Goal: Task Accomplishment & Management: Use online tool/utility

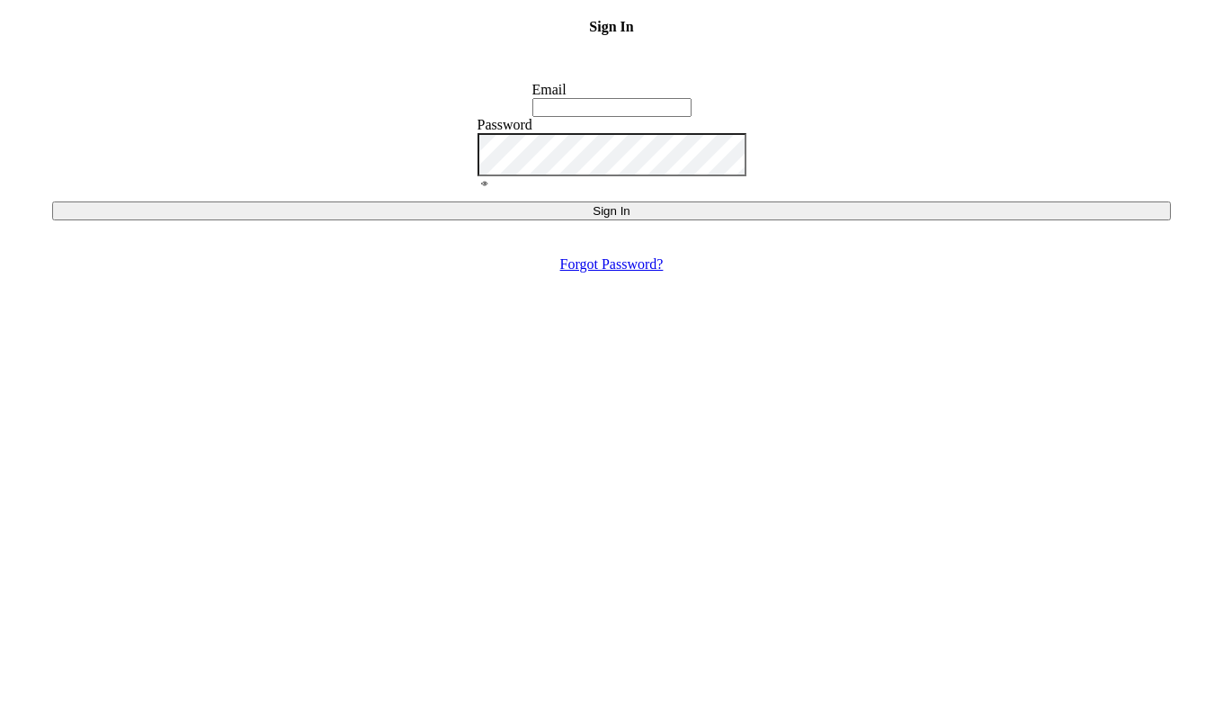
type input "[EMAIL_ADDRESS][DOMAIN_NAME]"
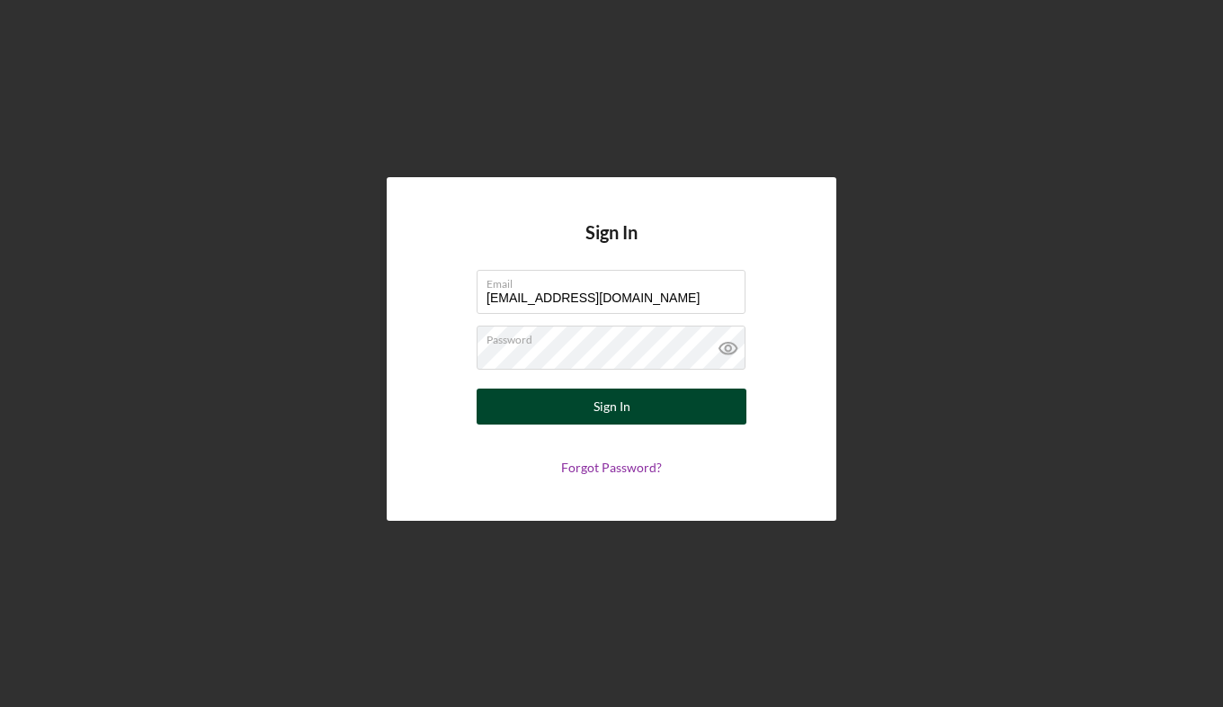
click at [619, 400] on div "Sign In" at bounding box center [611, 406] width 37 height 36
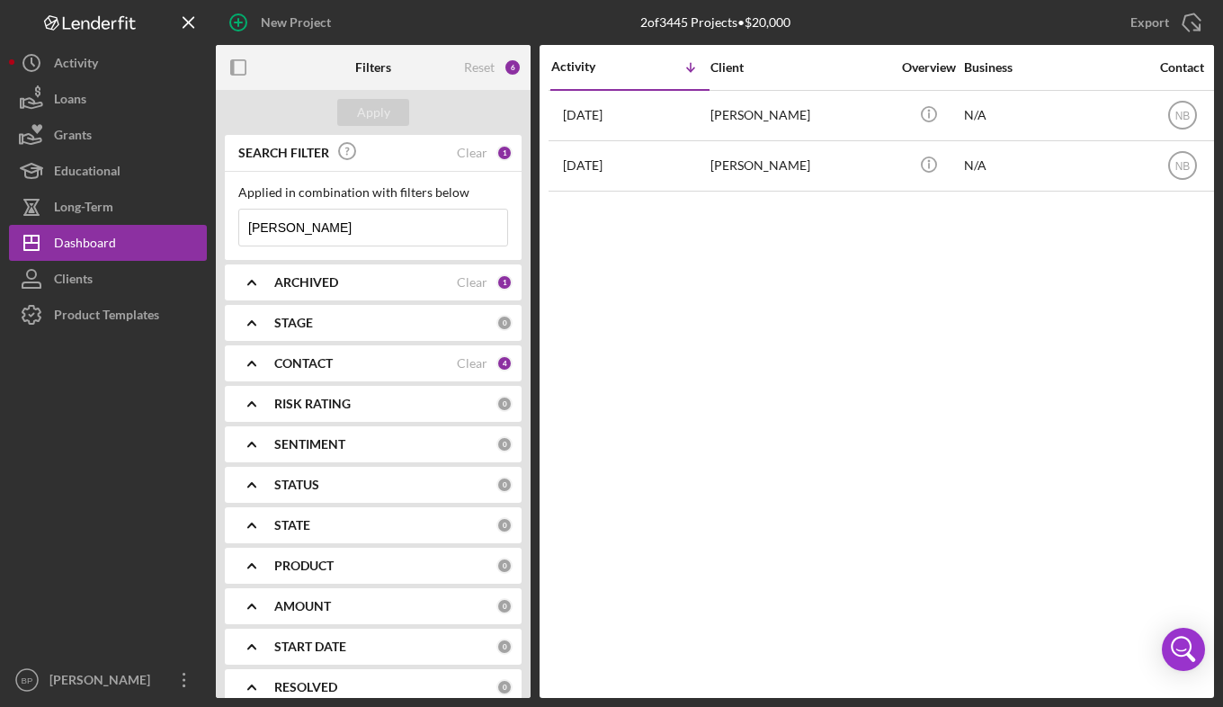
drag, startPoint x: 344, startPoint y: 228, endPoint x: 227, endPoint y: 225, distance: 117.8
click at [227, 226] on div "Applied in combination with filters below [PERSON_NAME] Icon/Menu Close" at bounding box center [373, 216] width 297 height 88
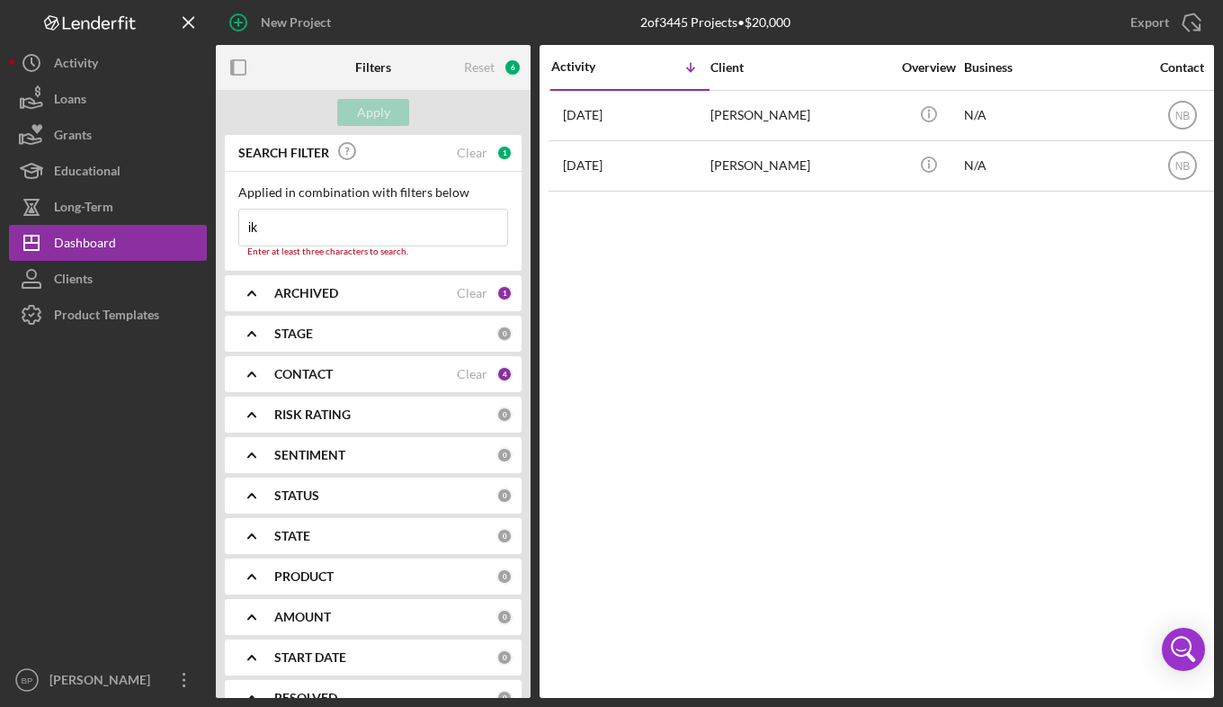
type input "i"
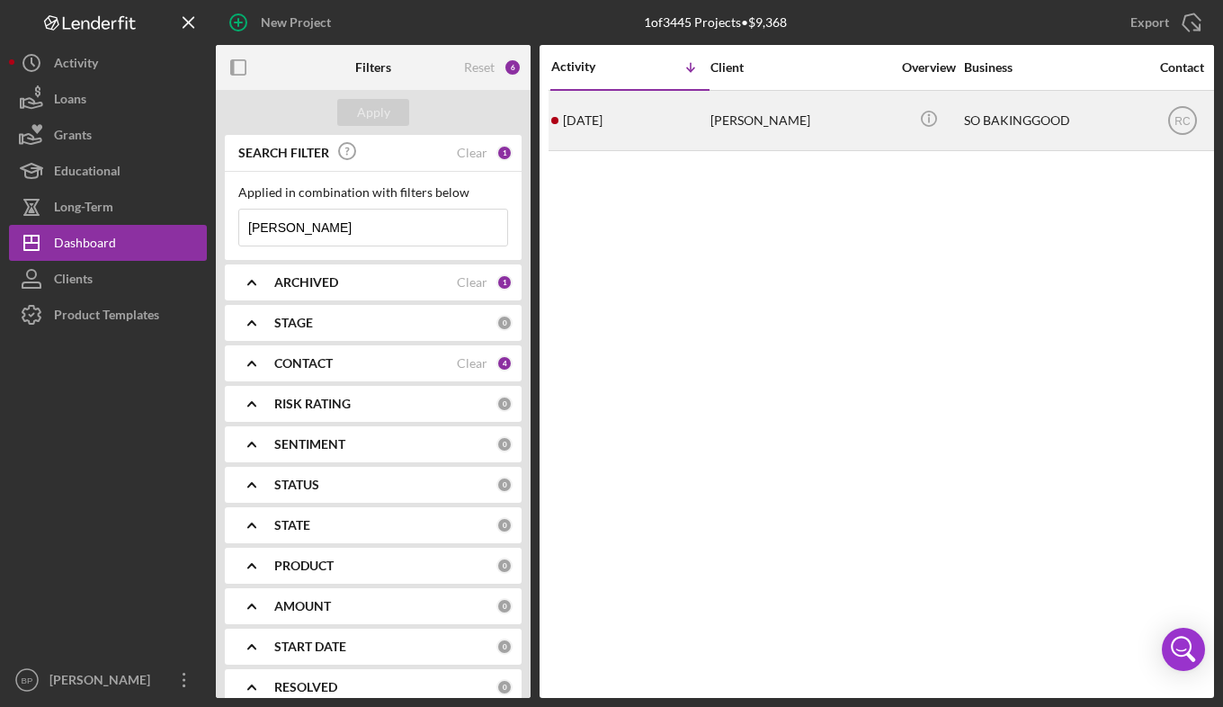
type input "[PERSON_NAME]"
click at [602, 115] on time "[DATE]" at bounding box center [583, 120] width 40 height 14
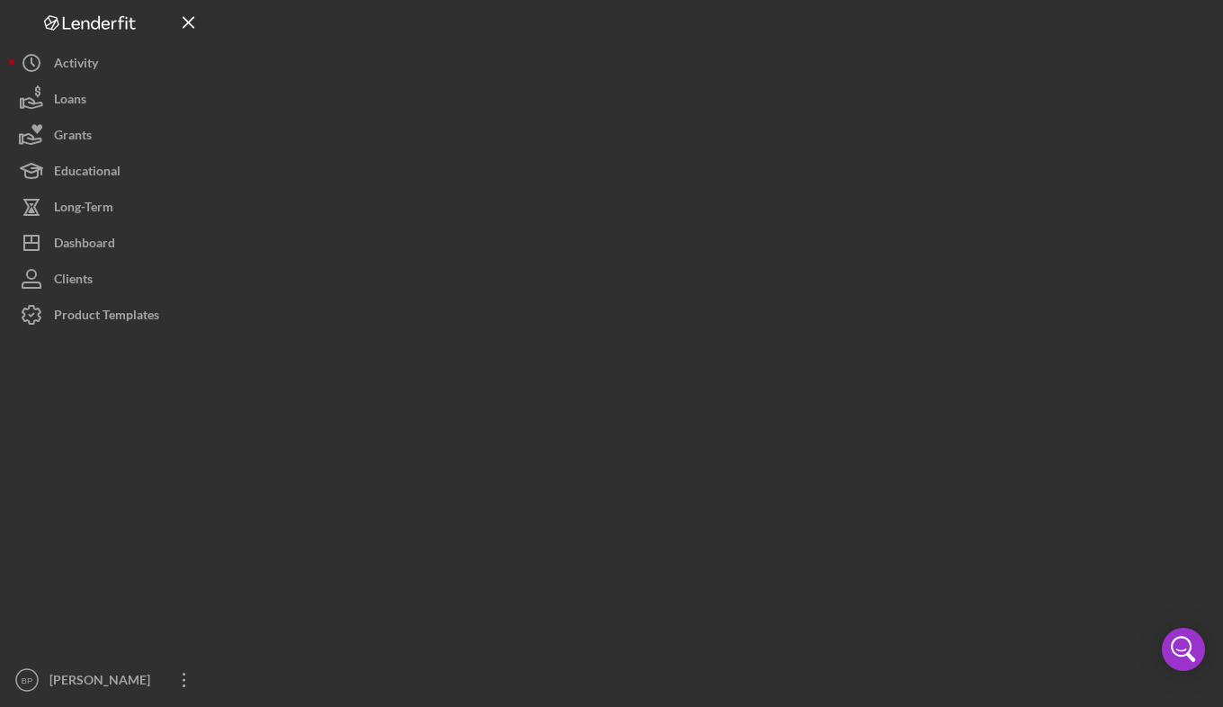
click at [611, 115] on div at bounding box center [715, 349] width 998 height 698
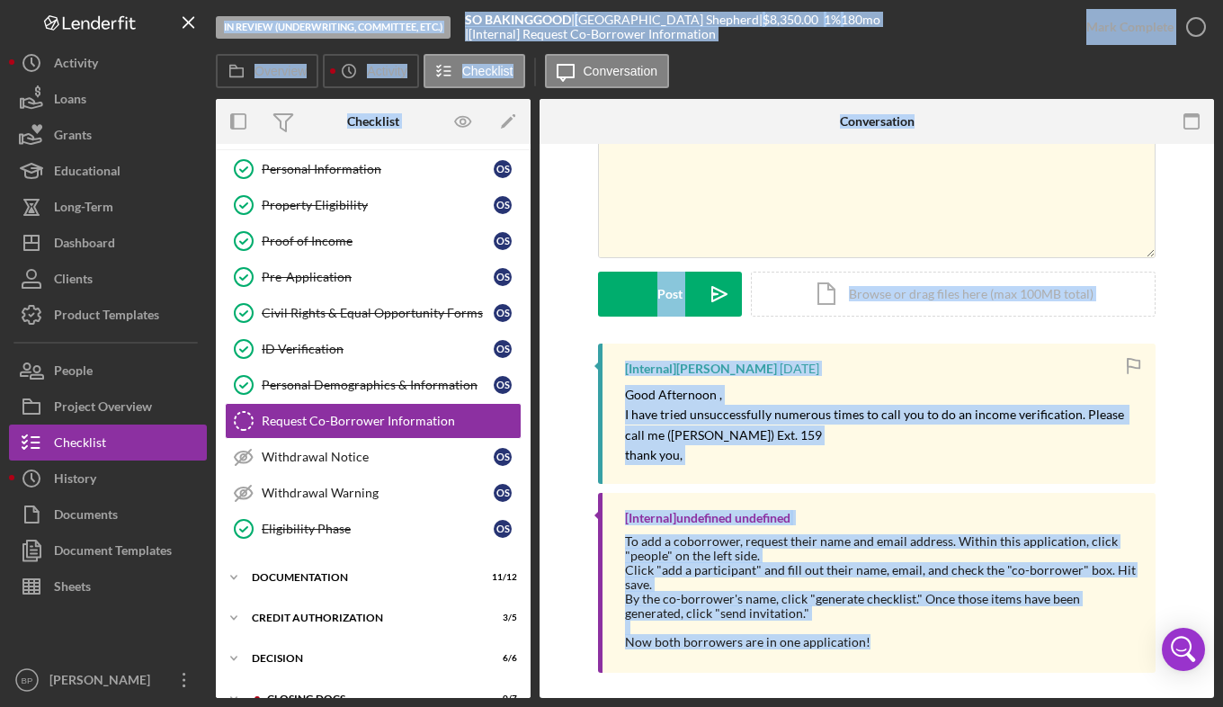
scroll to position [118, 0]
